Goal: Navigation & Orientation: Find specific page/section

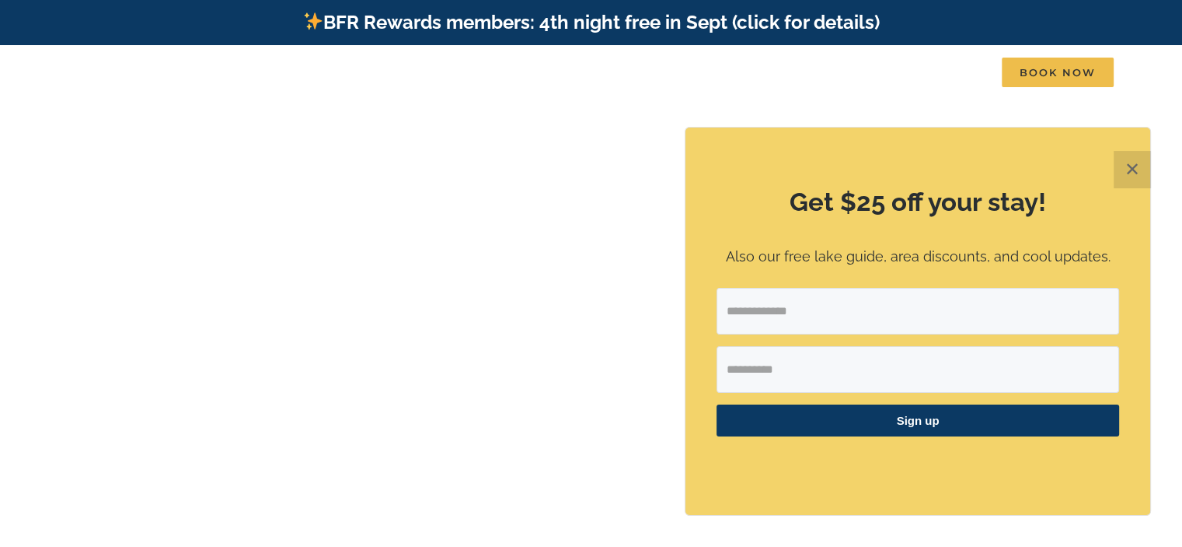
click at [1128, 171] on button "✕" at bounding box center [1132, 169] width 37 height 37
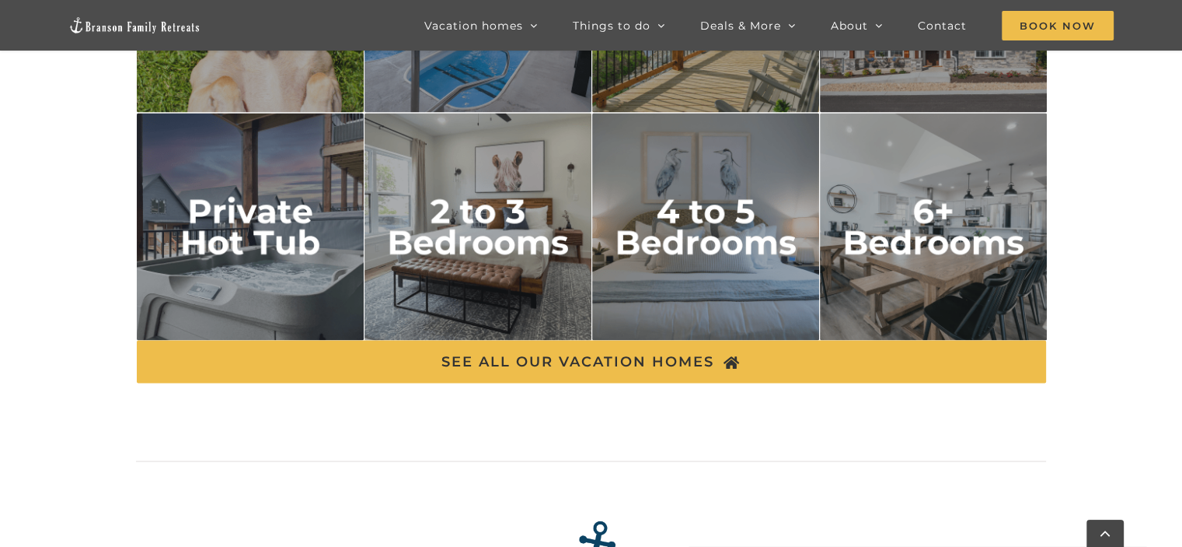
scroll to position [2715, 0]
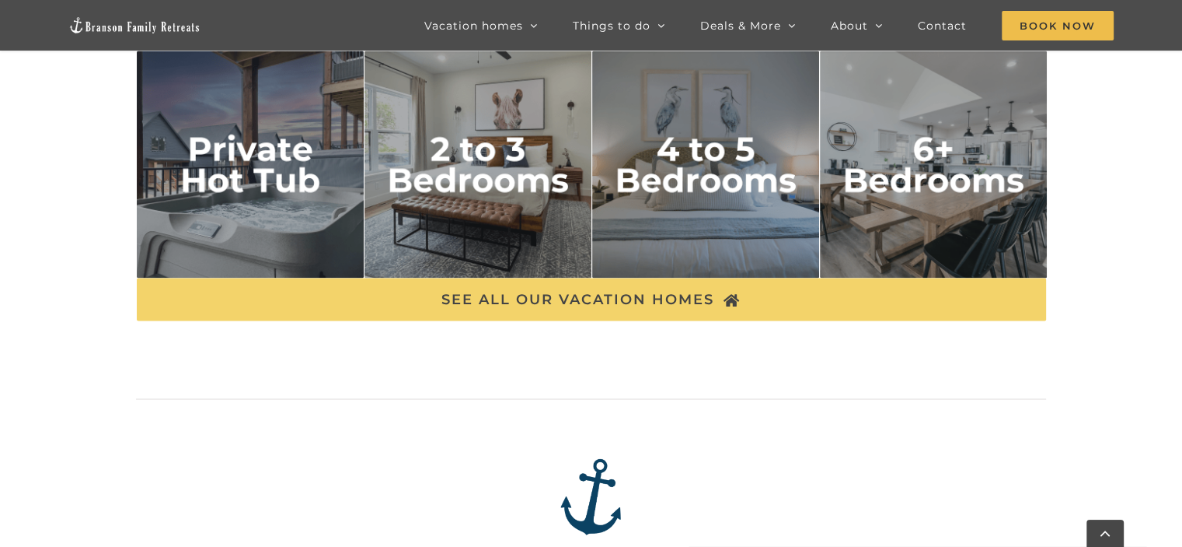
click at [662, 294] on span "SEE ALL OUR VACATION HOMES" at bounding box center [578, 299] width 273 height 16
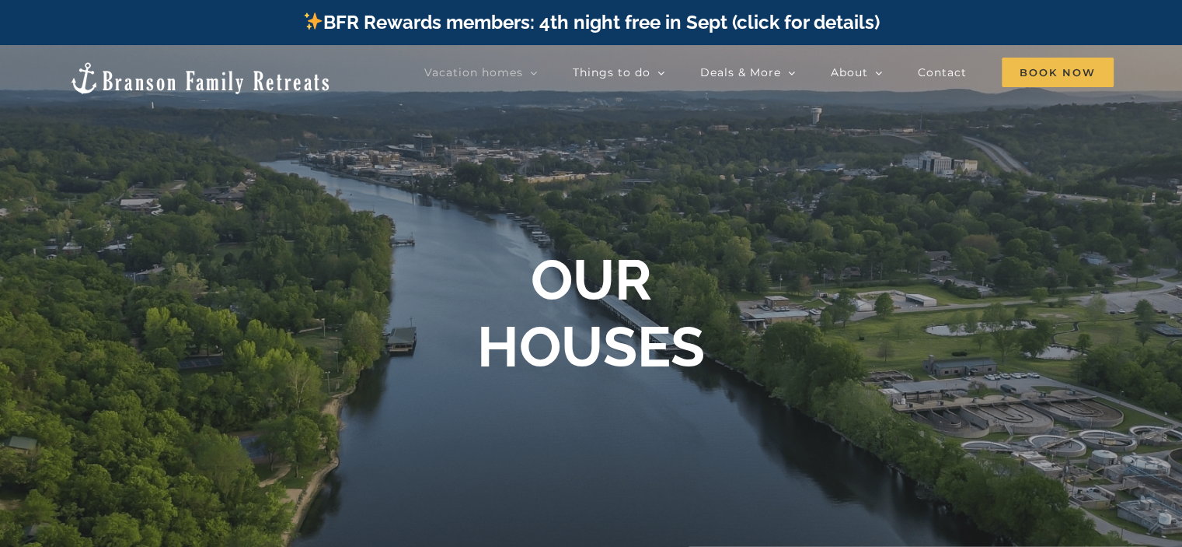
scroll to position [1734, 0]
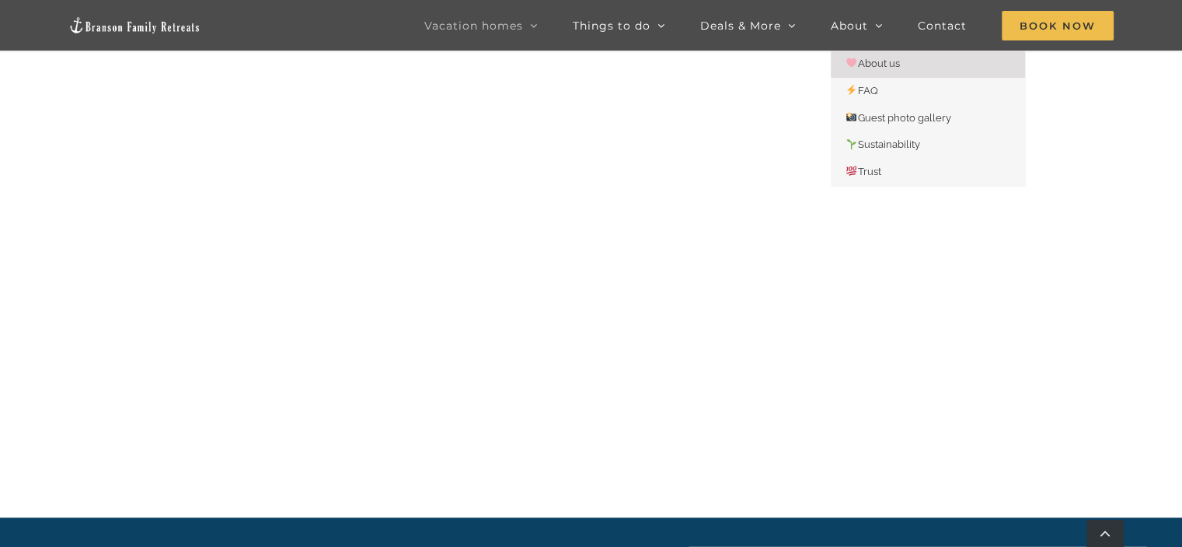
click at [868, 61] on span "About us" at bounding box center [874, 64] width 54 height 12
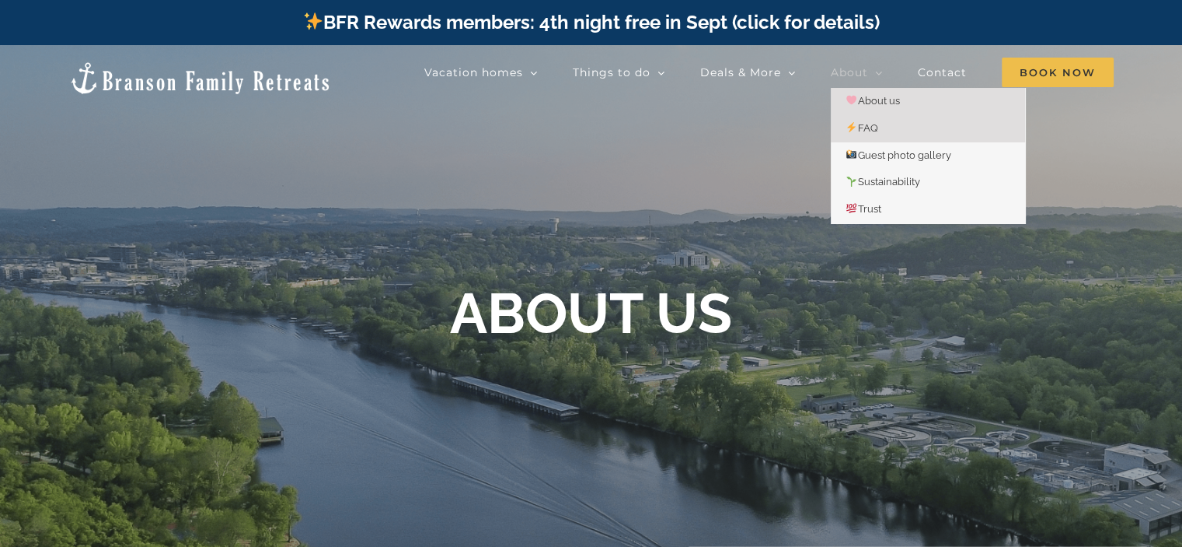
click at [871, 126] on span "FAQ" at bounding box center [863, 128] width 32 height 12
